Goal: Navigation & Orientation: Find specific page/section

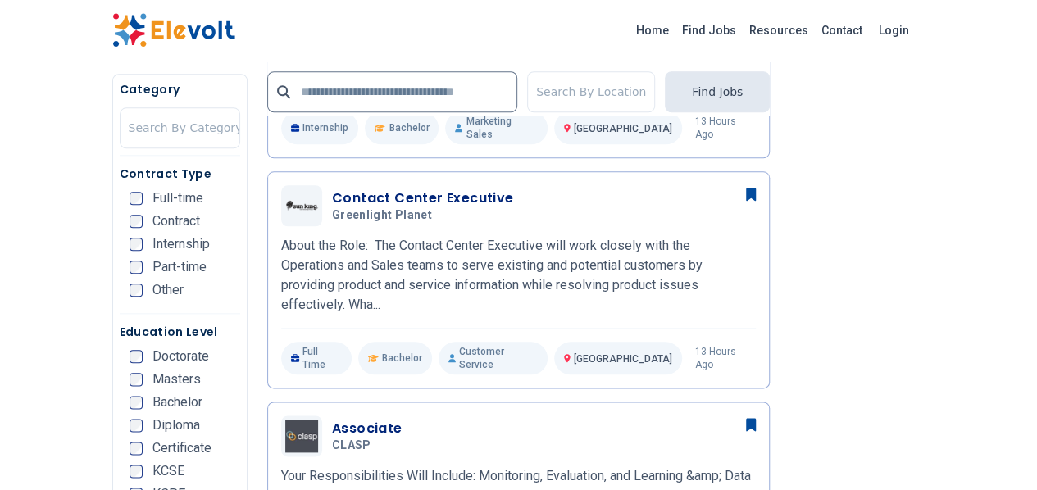
scroll to position [773, 0]
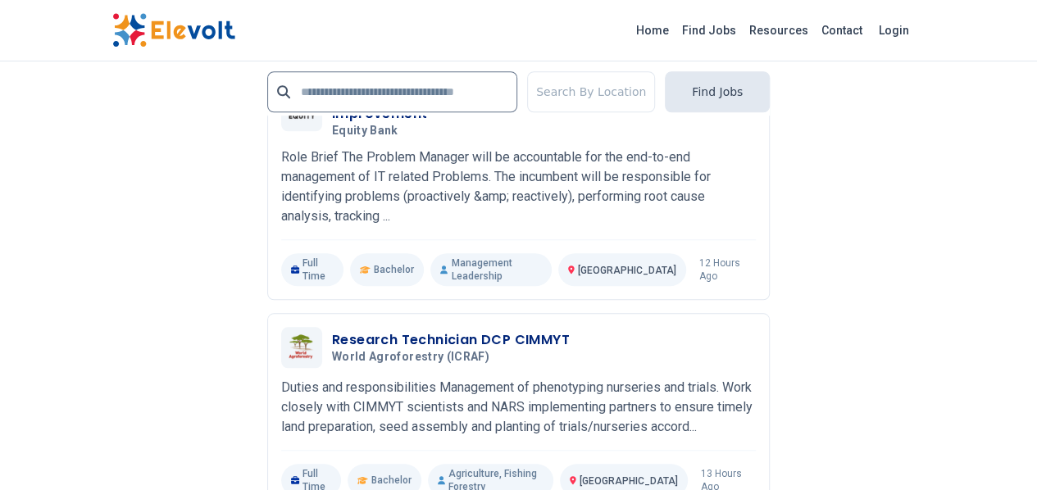
scroll to position [3824, 0]
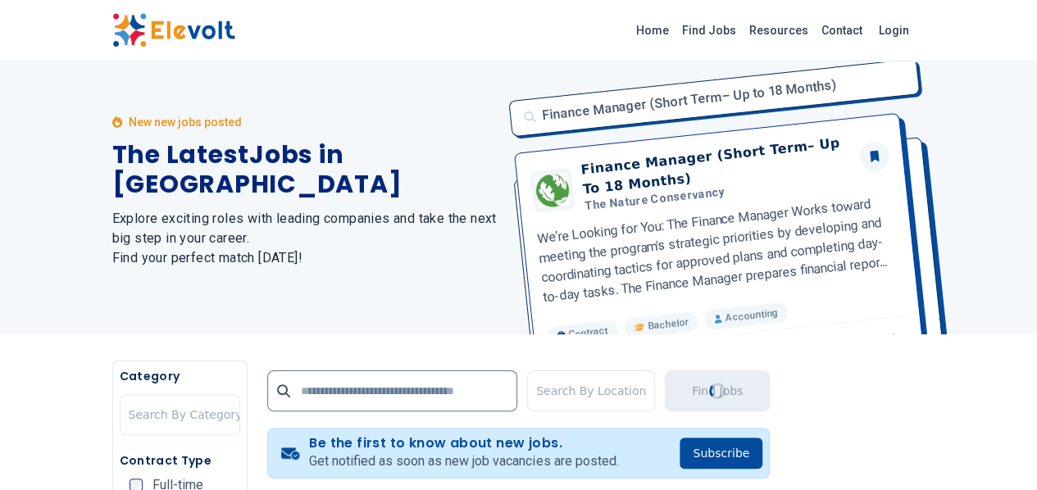
scroll to position [0, 0]
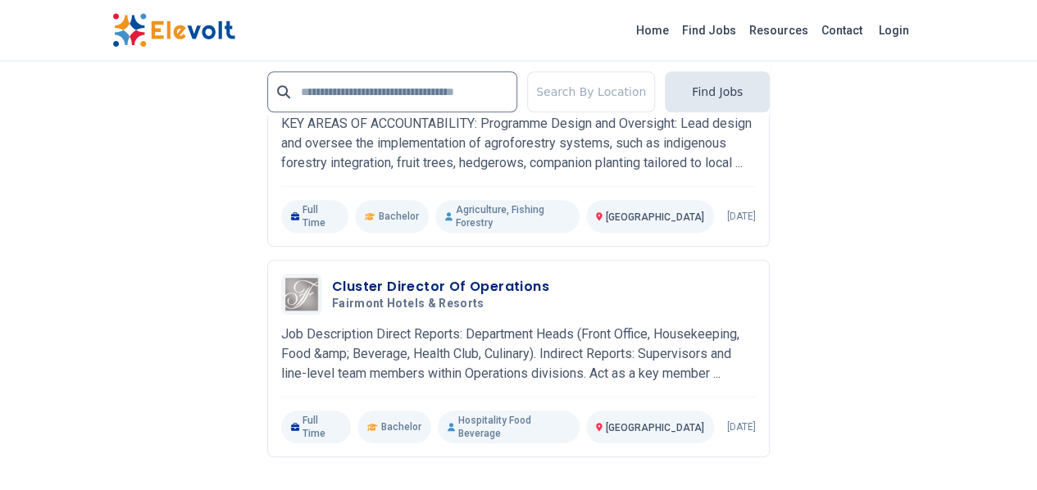
scroll to position [3732, 0]
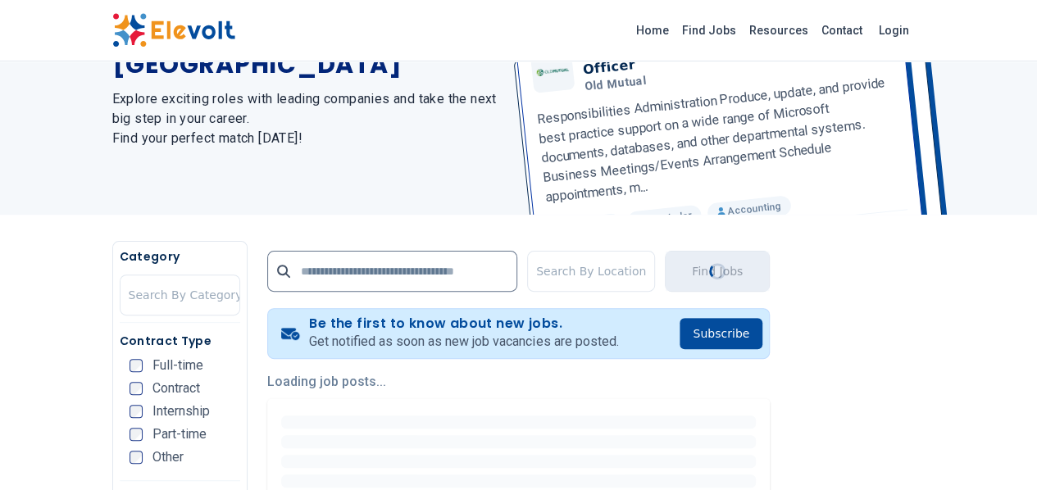
scroll to position [0, 0]
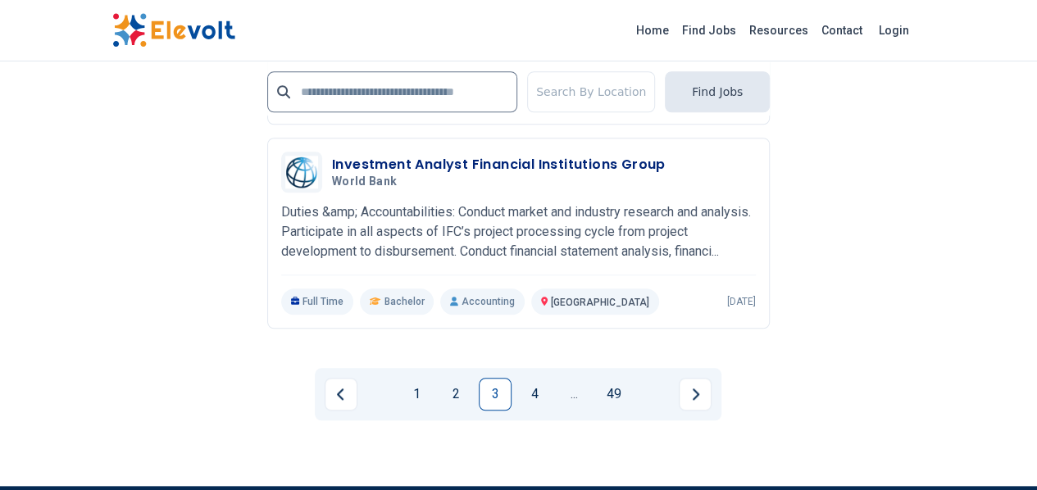
scroll to position [3782, 0]
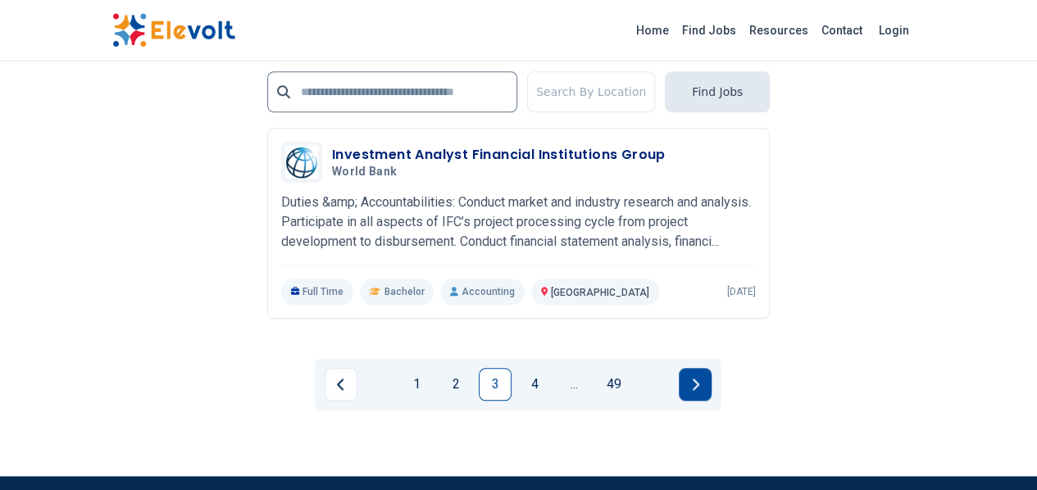
click at [700, 368] on button "Next page" at bounding box center [695, 384] width 33 height 33
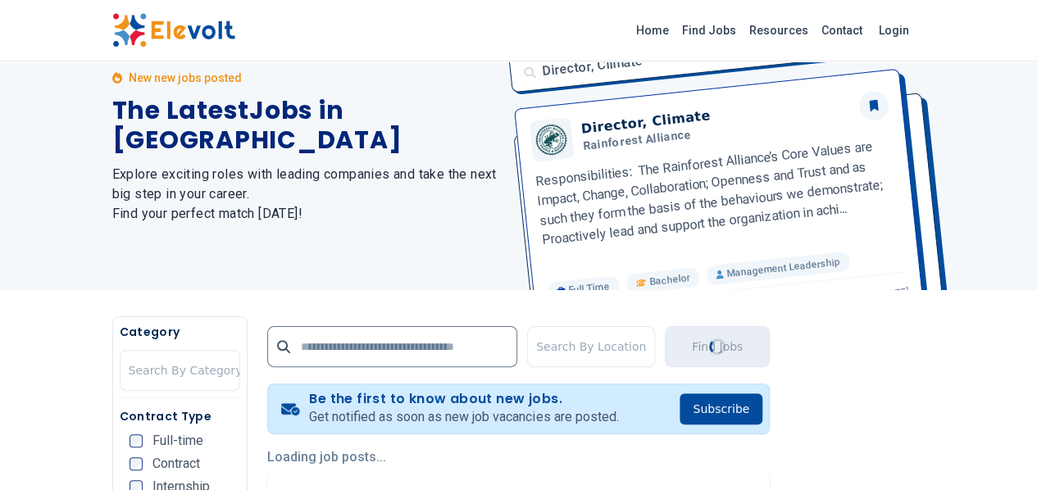
scroll to position [0, 0]
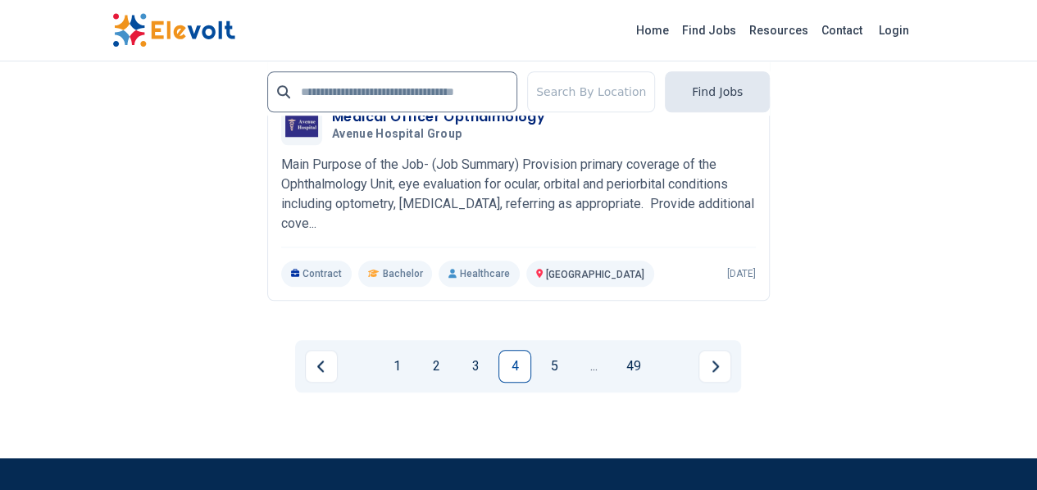
scroll to position [3847, 0]
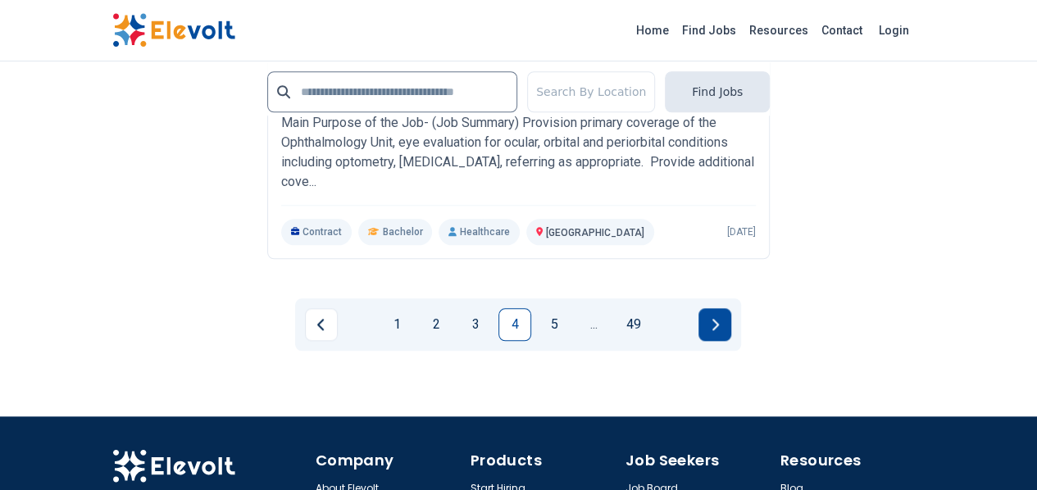
click at [718, 318] on icon "Next page" at bounding box center [715, 324] width 8 height 13
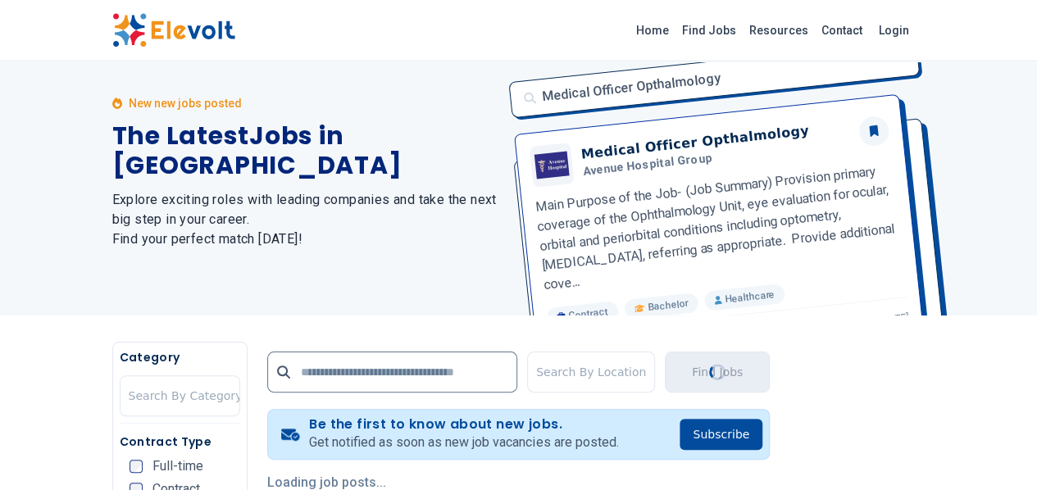
scroll to position [0, 0]
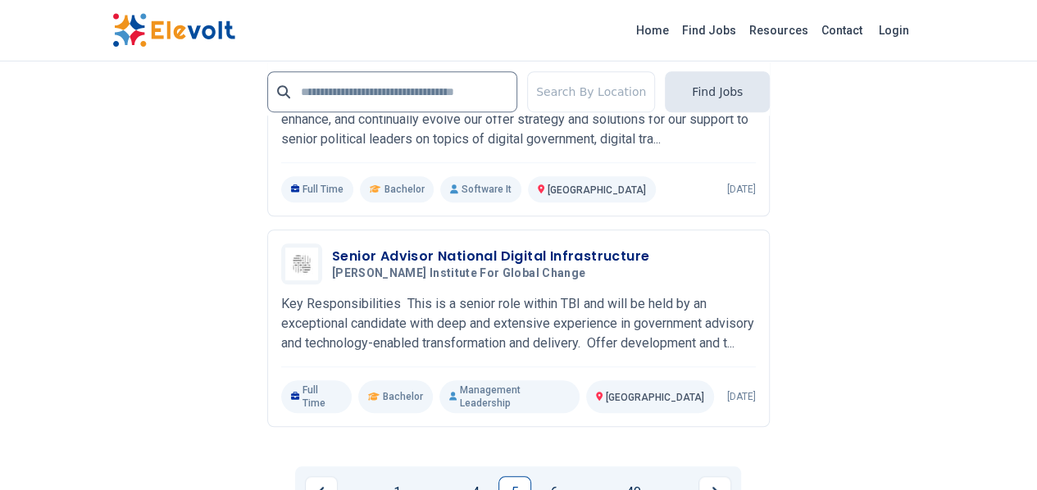
scroll to position [3788, 0]
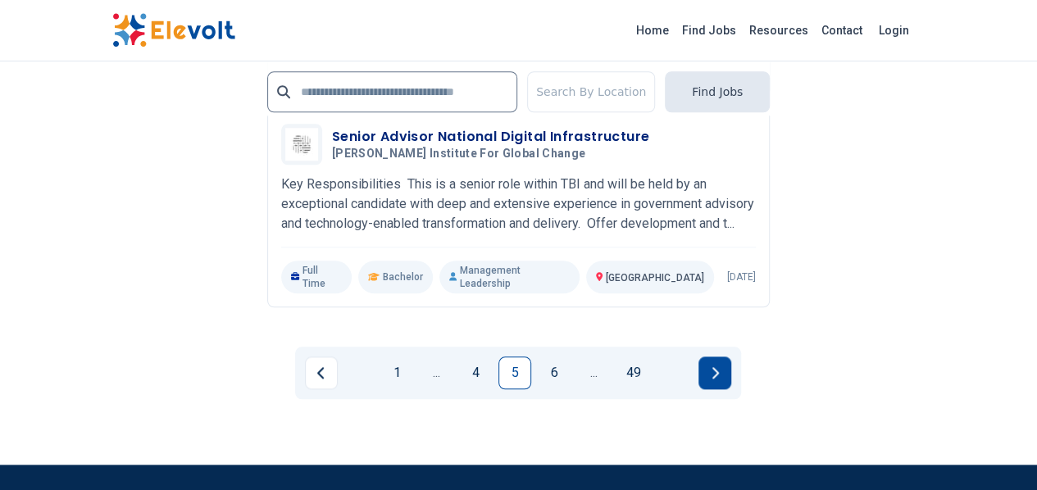
click at [721, 357] on button "Next page" at bounding box center [714, 373] width 33 height 33
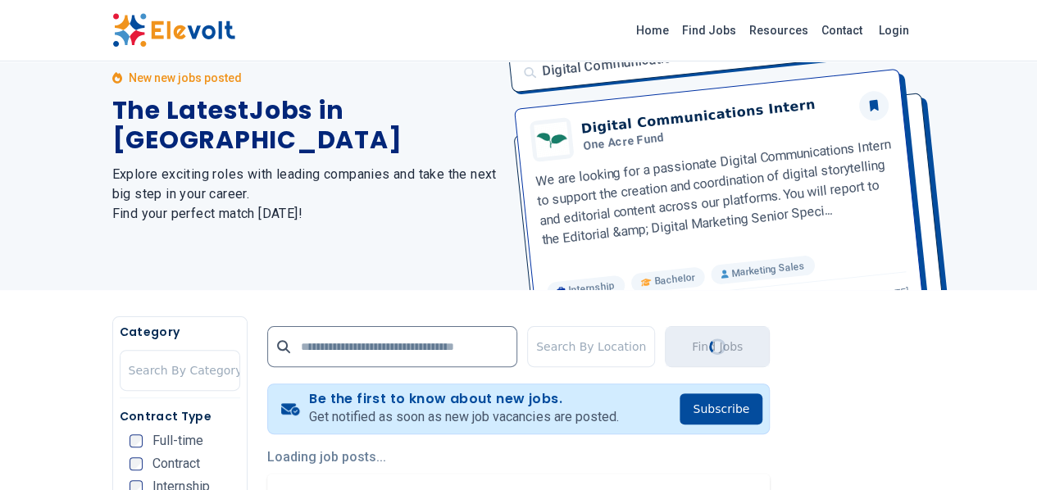
scroll to position [0, 0]
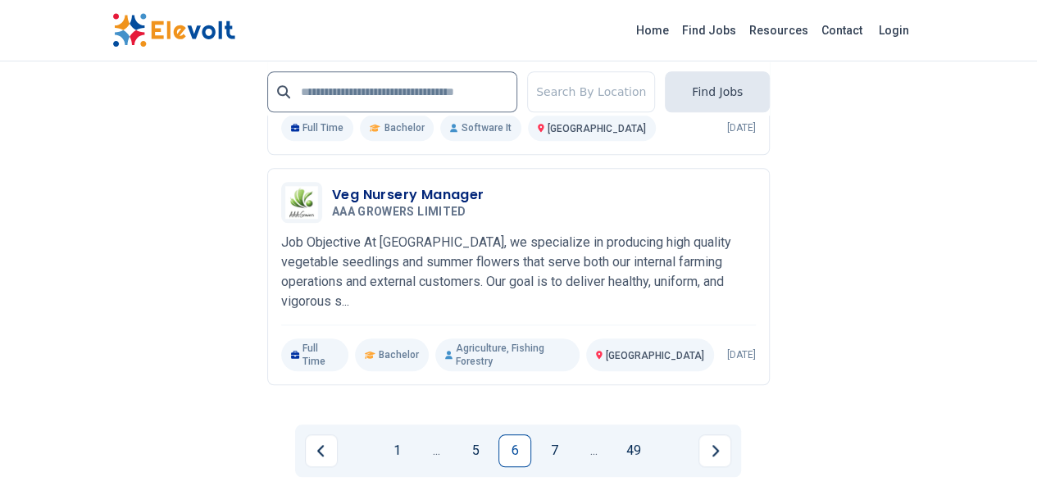
scroll to position [3764, 0]
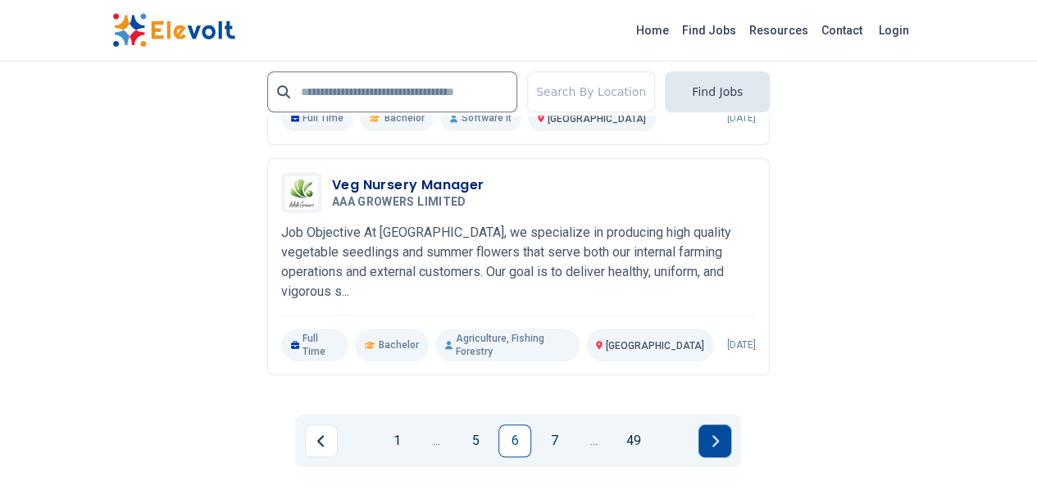
click at [720, 425] on button "Next page" at bounding box center [714, 441] width 33 height 33
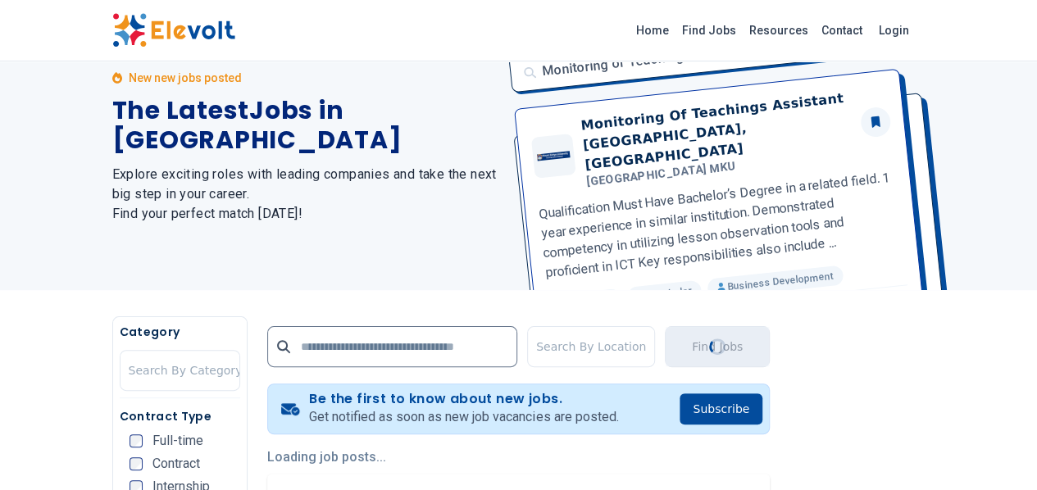
scroll to position [0, 0]
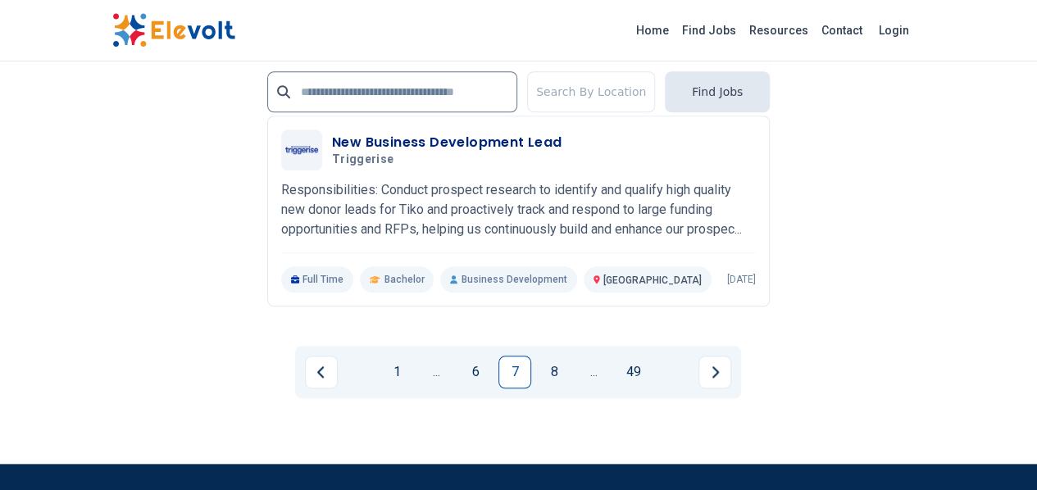
scroll to position [3904, 0]
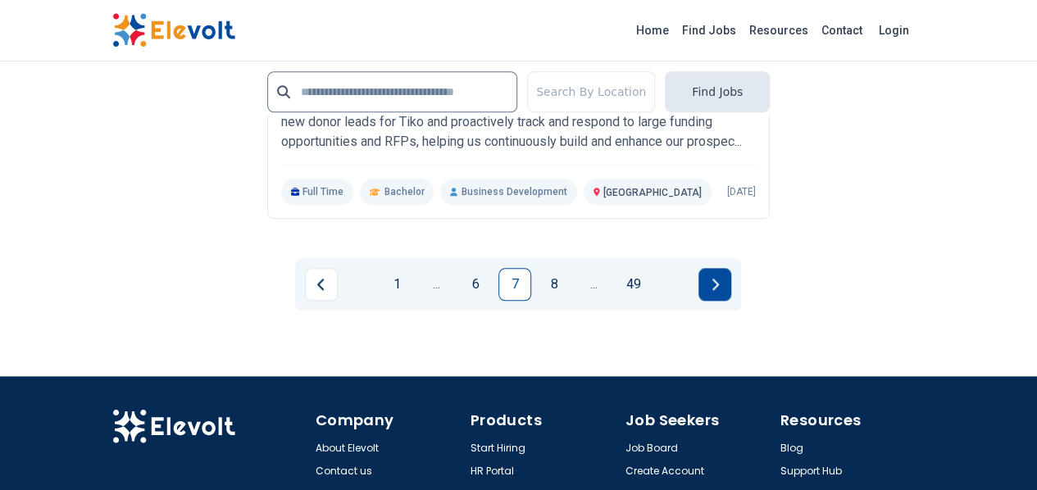
click at [715, 268] on button "Next page" at bounding box center [714, 284] width 33 height 33
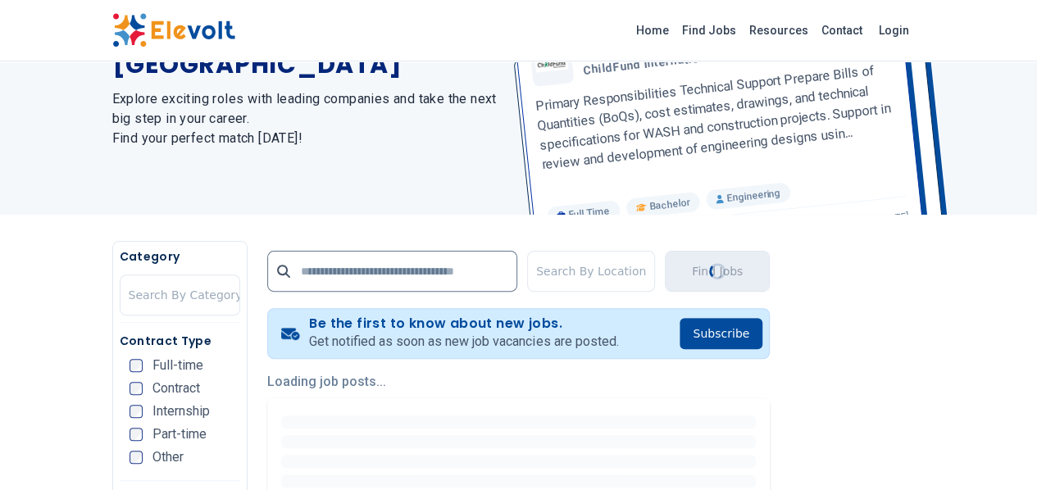
scroll to position [0, 0]
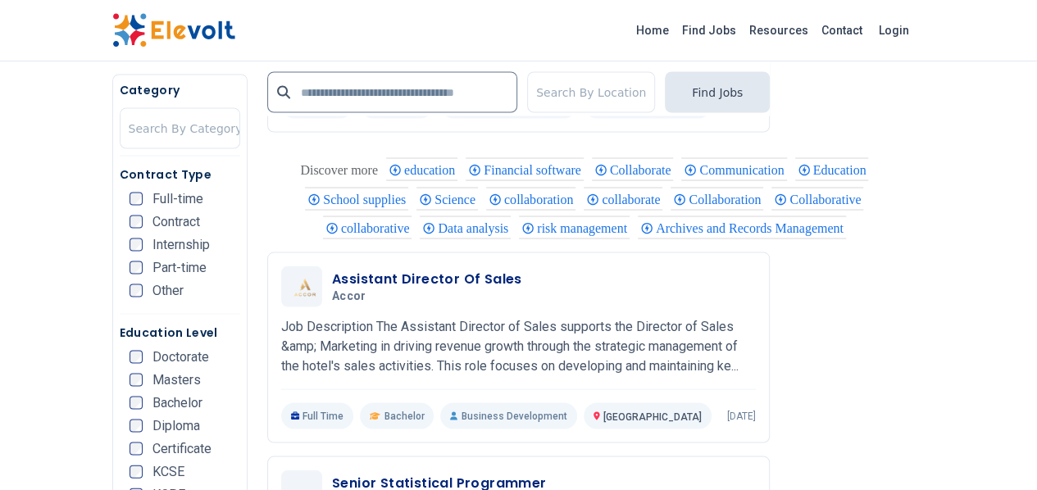
scroll to position [1485, 0]
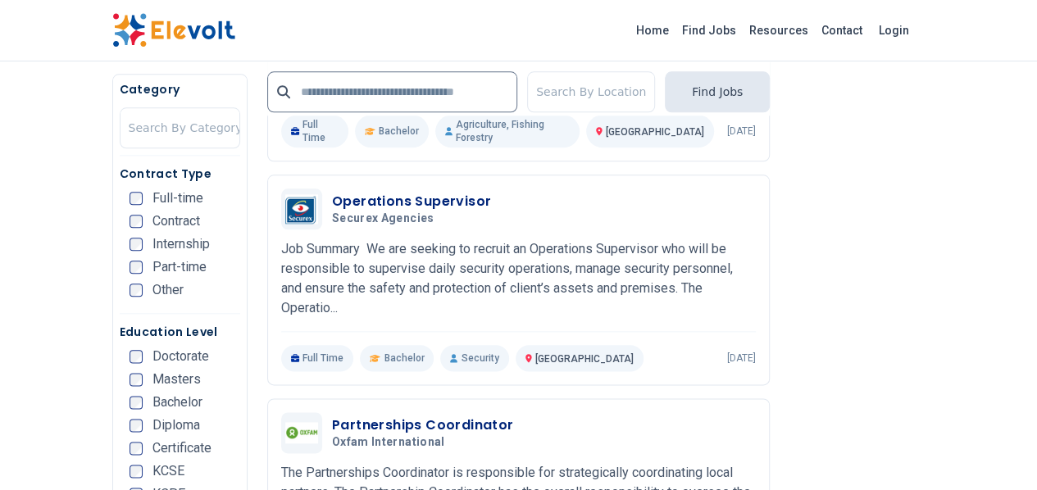
scroll to position [646, 0]
